Goal: Navigation & Orientation: Find specific page/section

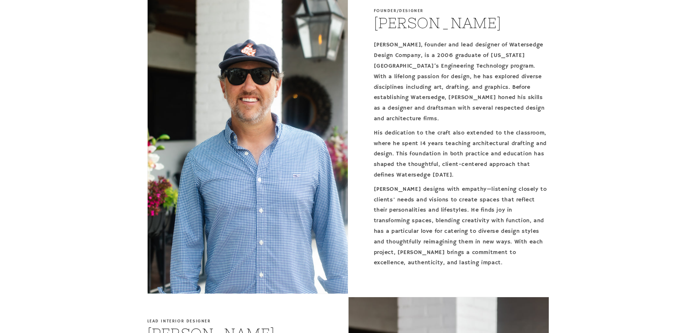
scroll to position [292, 0]
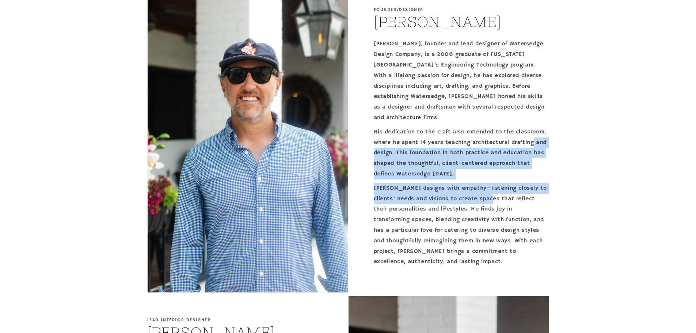
drag, startPoint x: 396, startPoint y: 150, endPoint x: 514, endPoint y: 196, distance: 126.6
click at [514, 196] on div "Brandon, founder and lead designer of Watersedge Design Company, is a 2006 grad…" at bounding box center [461, 153] width 175 height 228
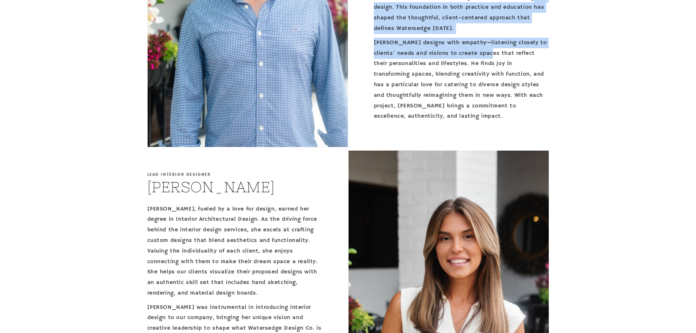
scroll to position [584, 0]
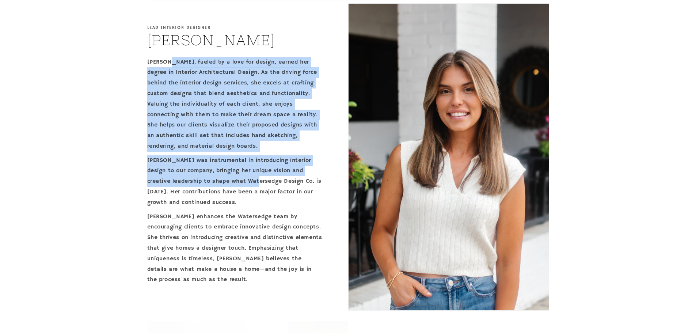
drag, startPoint x: 167, startPoint y: 61, endPoint x: 255, endPoint y: 178, distance: 146.7
click at [255, 178] on div "Presley, fueled by a love for design, earned her degree in Interior Architectur…" at bounding box center [234, 171] width 175 height 228
click at [117, 169] on div "Founder/Designer Brandon Jones Brandon, founder and lead designer of Watersedge…" at bounding box center [348, 299] width 696 height 1212
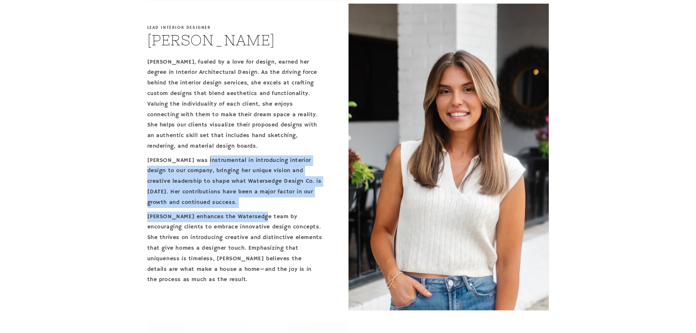
drag, startPoint x: 201, startPoint y: 153, endPoint x: 263, endPoint y: 209, distance: 83.2
click at [263, 209] on div "Presley, fueled by a love for design, earned her degree in Interior Architectur…" at bounding box center [234, 171] width 175 height 228
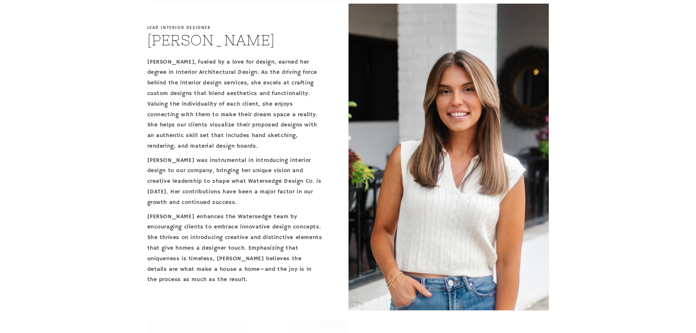
click at [227, 247] on p "[PERSON_NAME] enhances the Watersedge team by encouraging clients to embrace in…" at bounding box center [234, 248] width 175 height 74
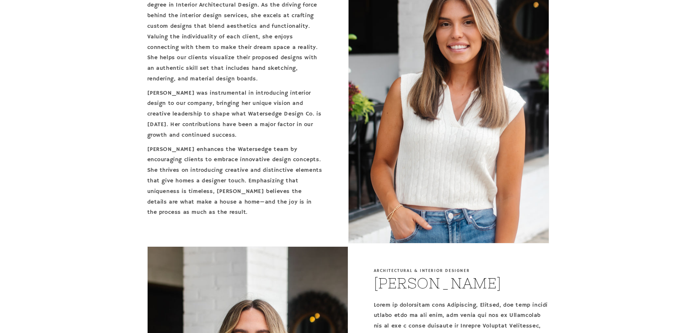
scroll to position [657, 0]
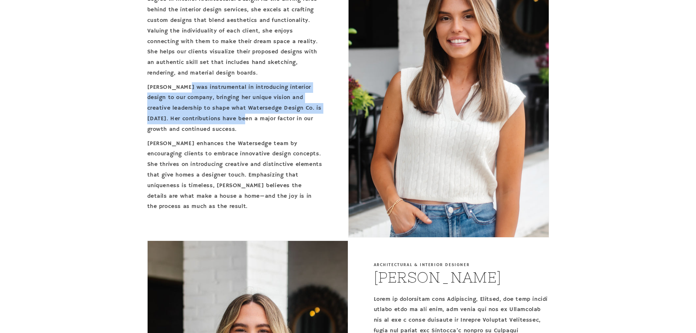
drag, startPoint x: 183, startPoint y: 92, endPoint x: 247, endPoint y: 119, distance: 69.3
click at [247, 119] on p "[PERSON_NAME] was instrumental in introducing interior design to our company, b…" at bounding box center [234, 108] width 175 height 53
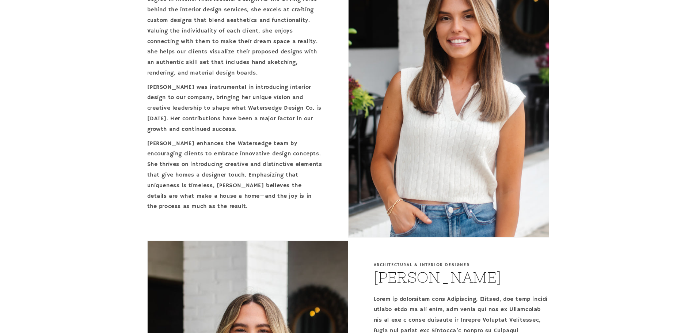
click at [198, 203] on p "[PERSON_NAME] enhances the Watersedge team by encouraging clients to embrace in…" at bounding box center [234, 175] width 175 height 74
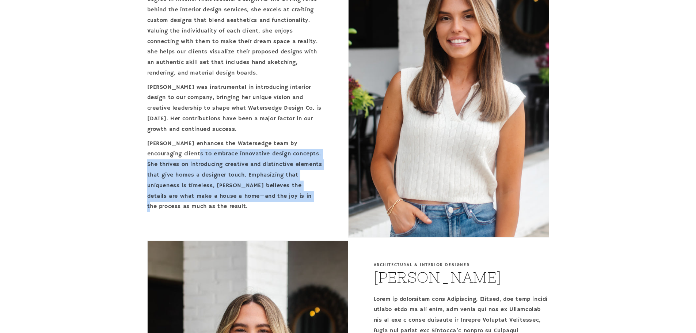
drag, startPoint x: 204, startPoint y: 155, endPoint x: 283, endPoint y: 199, distance: 90.9
click at [283, 199] on p "[PERSON_NAME] enhances the Watersedge team by encouraging clients to embrace in…" at bounding box center [234, 175] width 175 height 74
click at [279, 200] on p "[PERSON_NAME] enhances the Watersedge team by encouraging clients to embrace in…" at bounding box center [234, 175] width 175 height 74
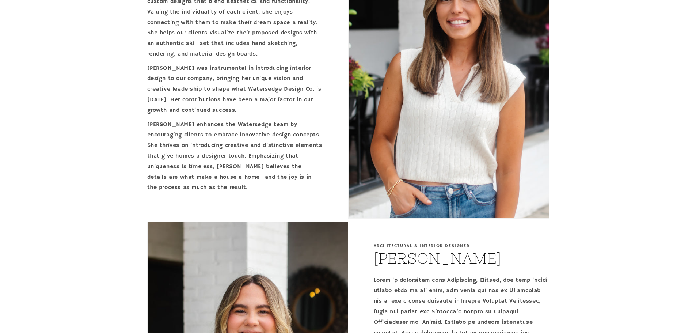
scroll to position [694, 0]
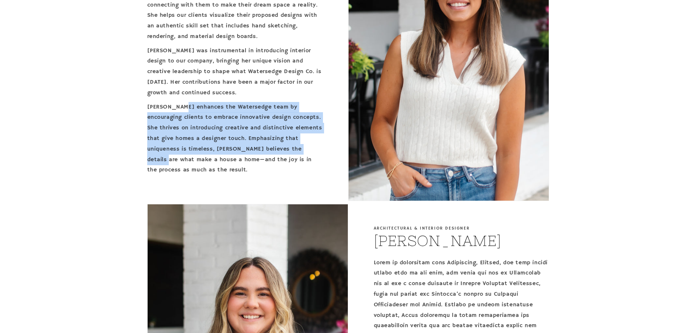
drag, startPoint x: 179, startPoint y: 101, endPoint x: 298, endPoint y: 149, distance: 127.8
click at [298, 149] on div "Presley, fueled by a love for design, earned her degree in Interior Architectur…" at bounding box center [234, 61] width 175 height 228
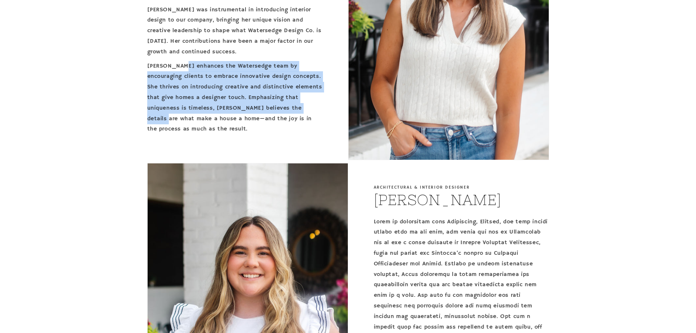
scroll to position [840, 0]
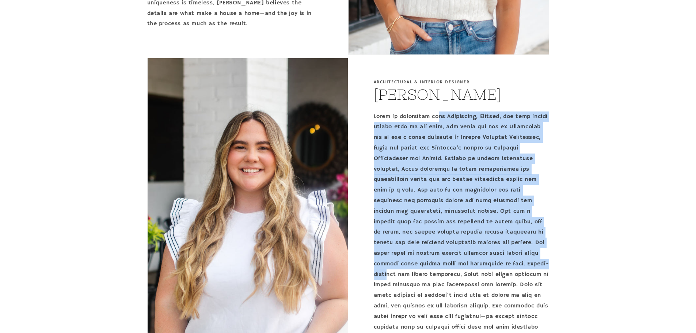
drag, startPoint x: 433, startPoint y: 114, endPoint x: 463, endPoint y: 272, distance: 161.3
click at [463, 272] on p at bounding box center [461, 227] width 175 height 232
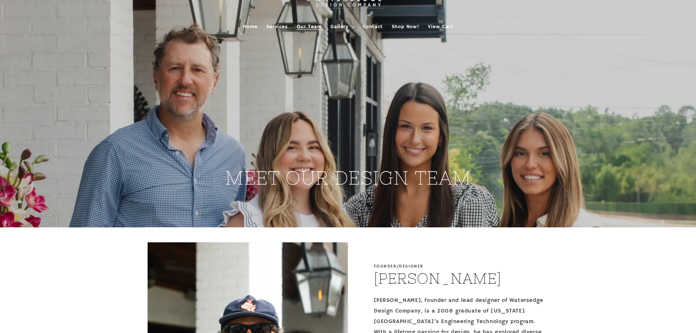
scroll to position [0, 0]
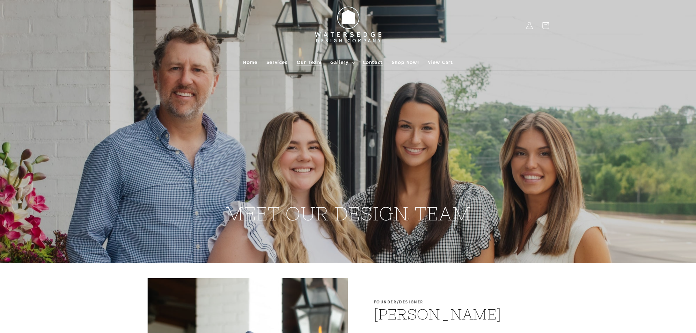
click at [370, 56] on link "Contact" at bounding box center [372, 62] width 29 height 15
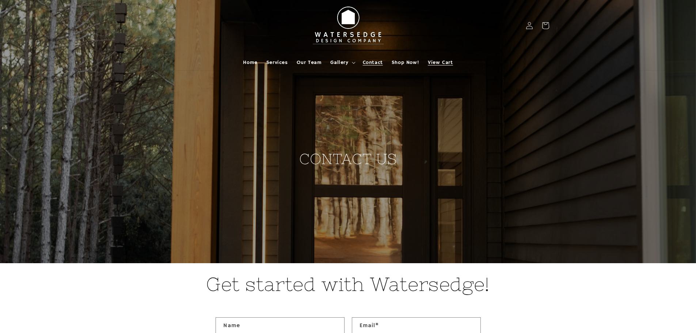
click at [443, 63] on span "View Cart" at bounding box center [440, 62] width 25 height 7
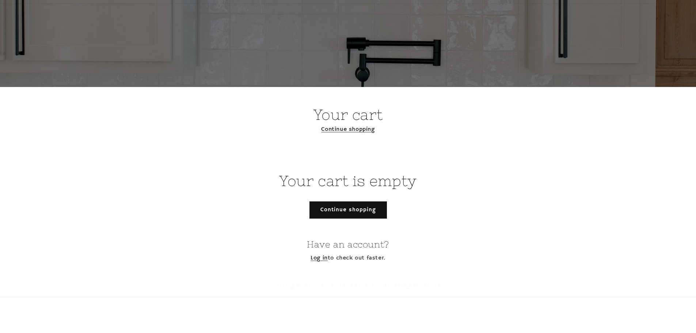
scroll to position [138, 0]
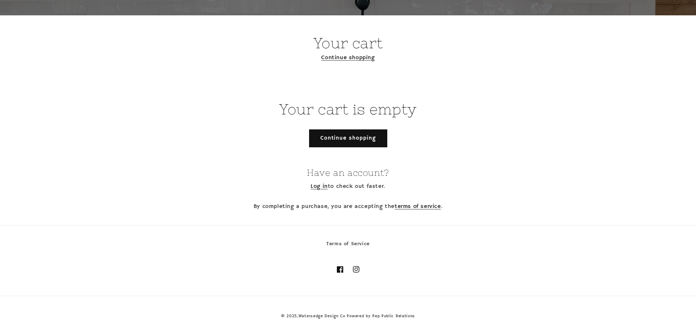
click at [338, 140] on link "Continue shopping" at bounding box center [347, 138] width 77 height 17
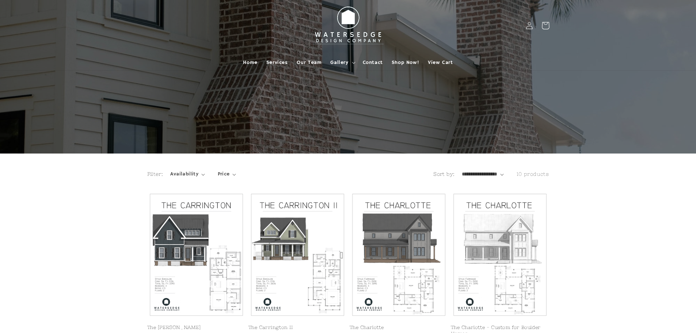
click at [548, 27] on icon at bounding box center [545, 25] width 17 height 17
